Goal: Task Accomplishment & Management: Manage account settings

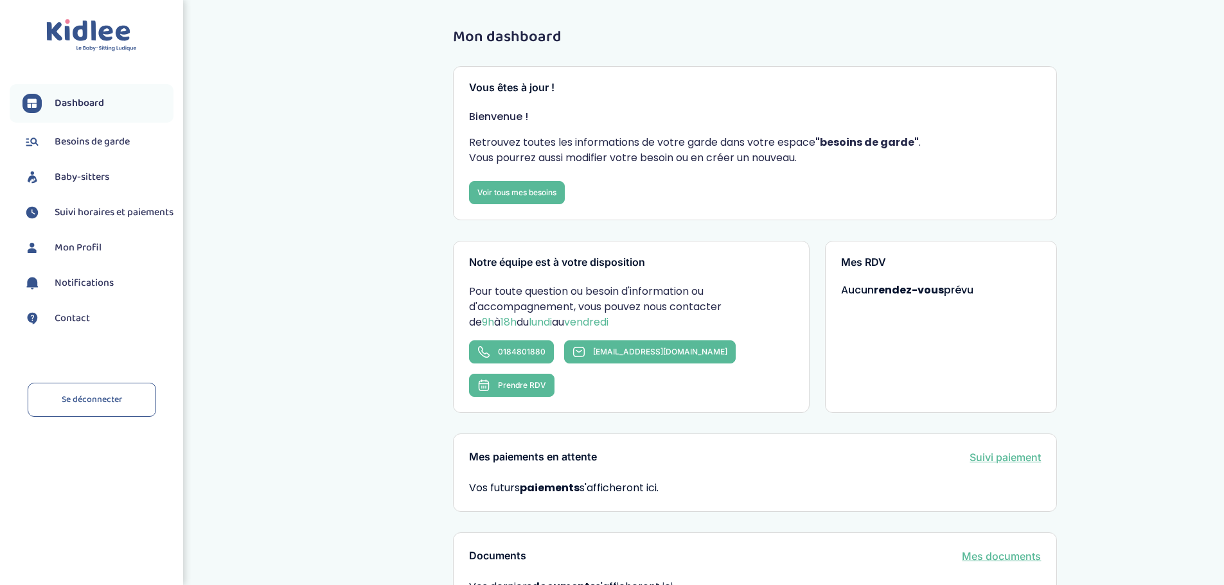
click at [85, 96] on span "Dashboard" at bounding box center [79, 103] width 49 height 15
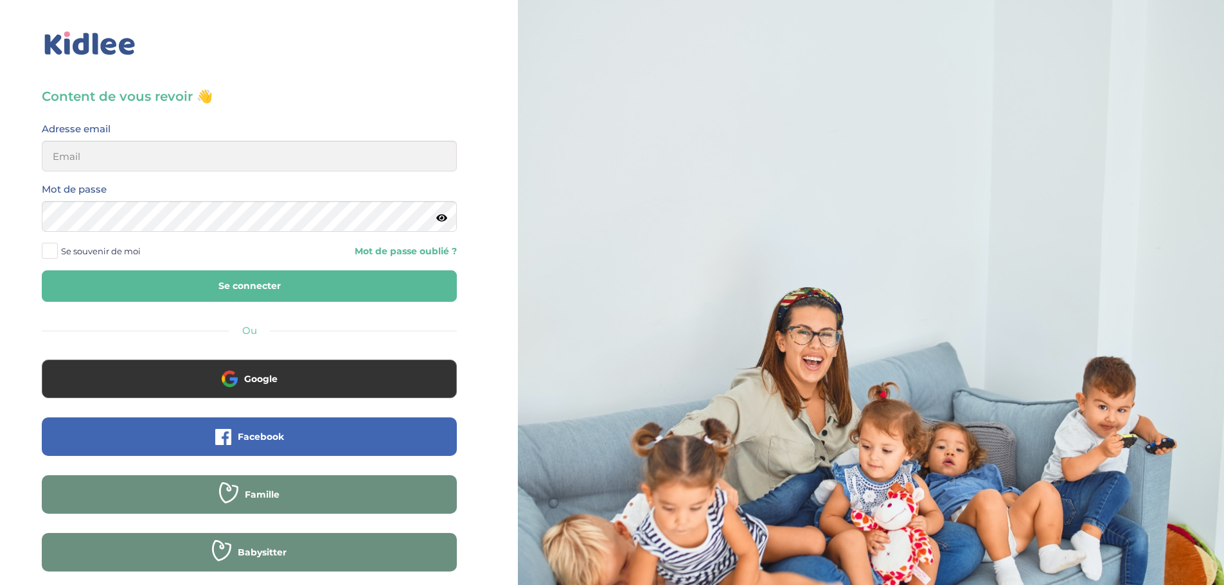
click at [138, 120] on div "Content de vous revoir 👋 Avant de poursuivre veuillez vérifier que tous les cha…" at bounding box center [249, 347] width 415 height 520
click at [134, 154] on input "email" at bounding box center [249, 156] width 415 height 31
type input "[EMAIL_ADDRESS][DOMAIN_NAME]"
click at [259, 276] on button "Se connecter" at bounding box center [249, 285] width 415 height 31
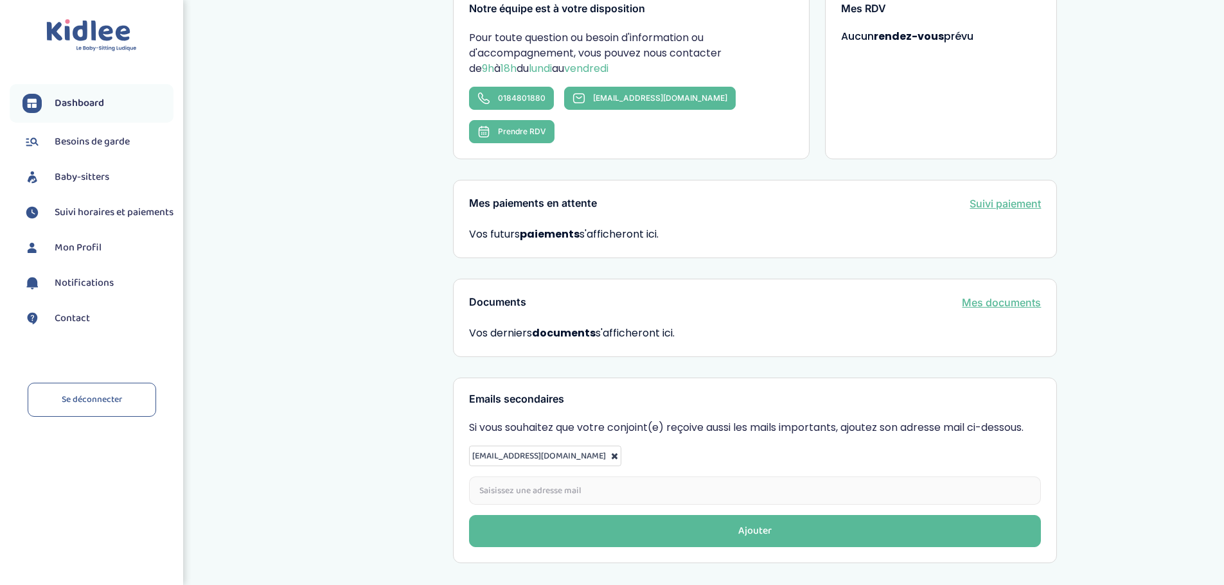
scroll to position [257, 0]
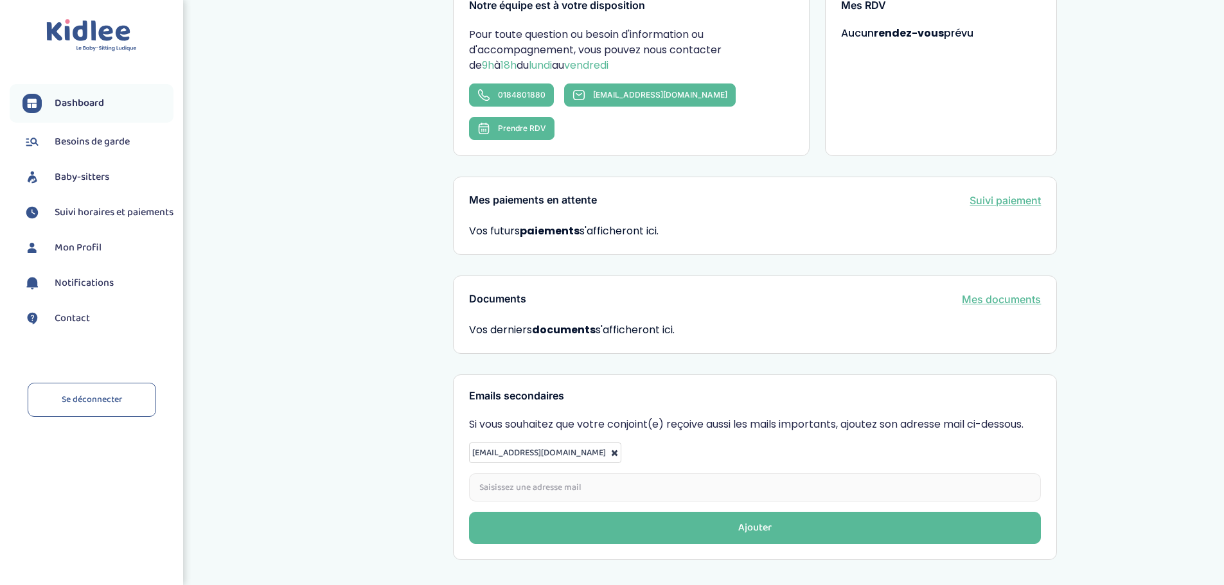
click at [64, 177] on span "Baby-sitters" at bounding box center [82, 177] width 55 height 15
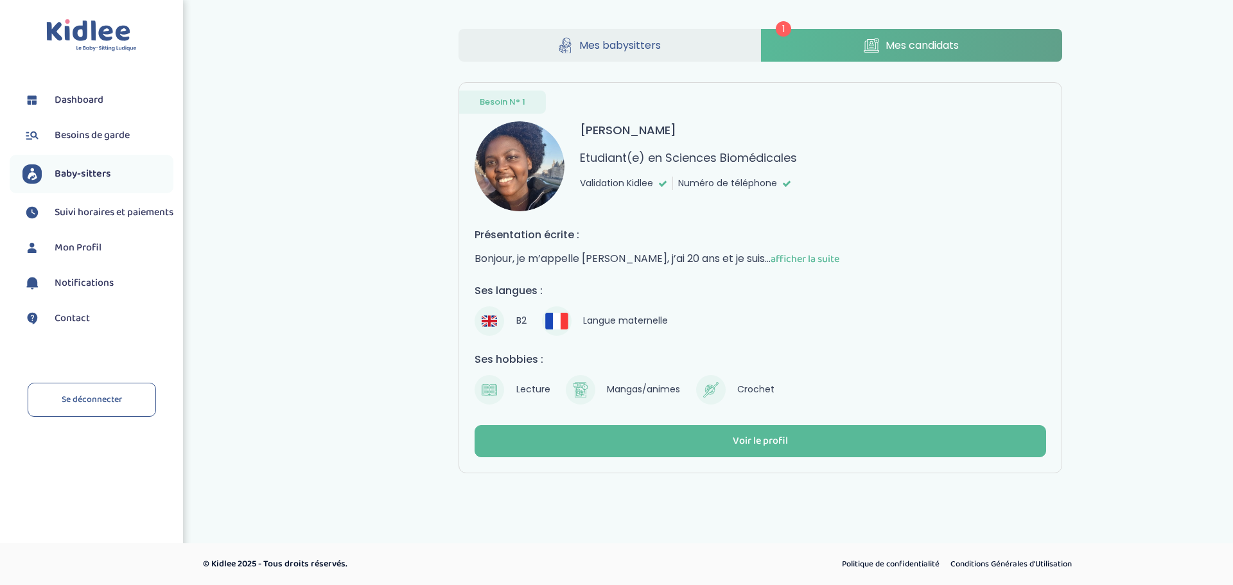
click at [732, 429] on button "Voir le profil" at bounding box center [761, 441] width 572 height 32
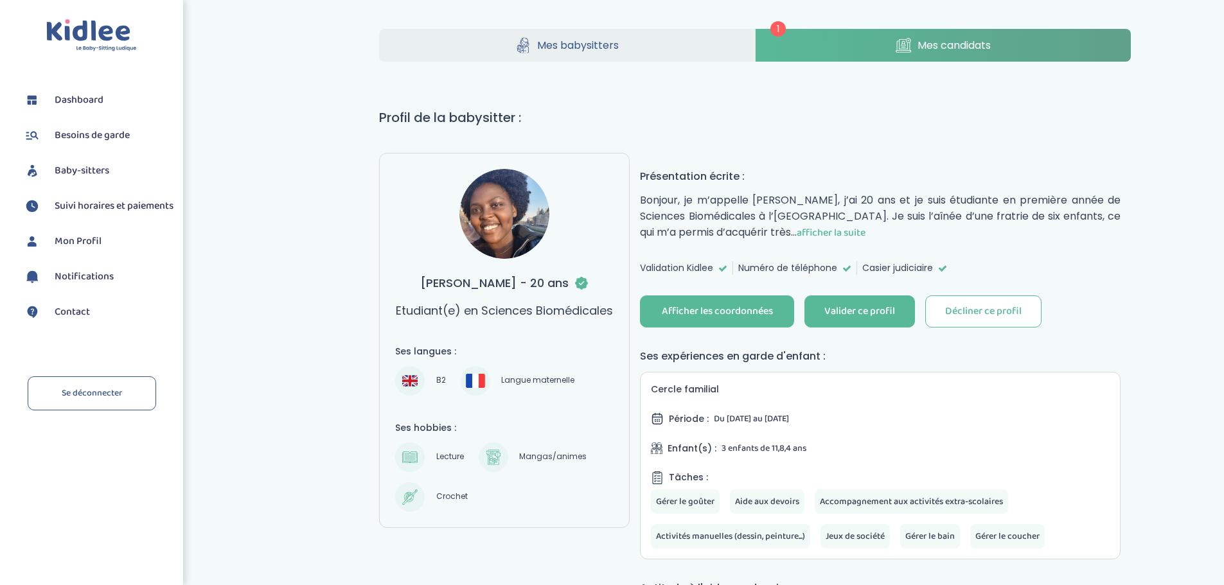
click at [857, 310] on div "Valider ce profil" at bounding box center [859, 311] width 71 height 15
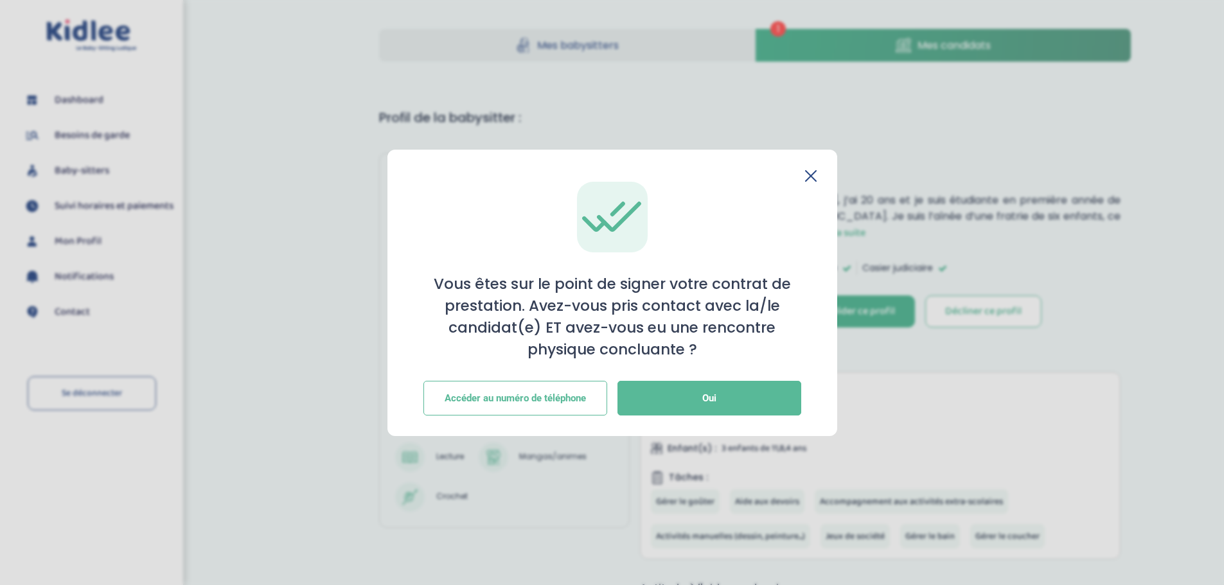
click at [696, 400] on button "Oui" at bounding box center [709, 398] width 184 height 35
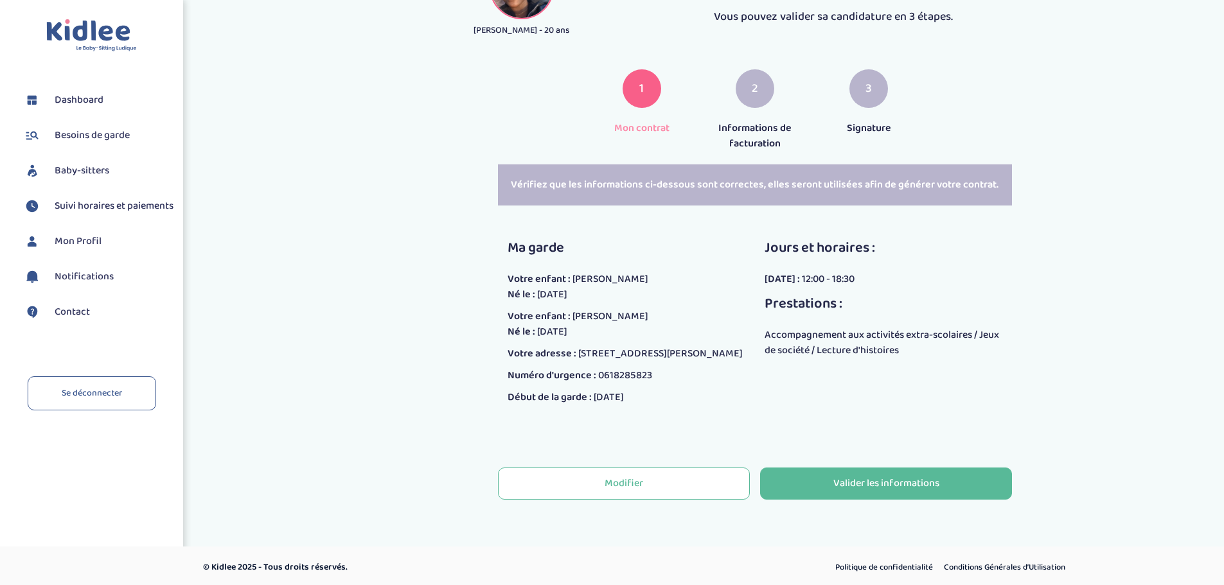
scroll to position [152, 0]
